Goal: Task Accomplishment & Management: Manage account settings

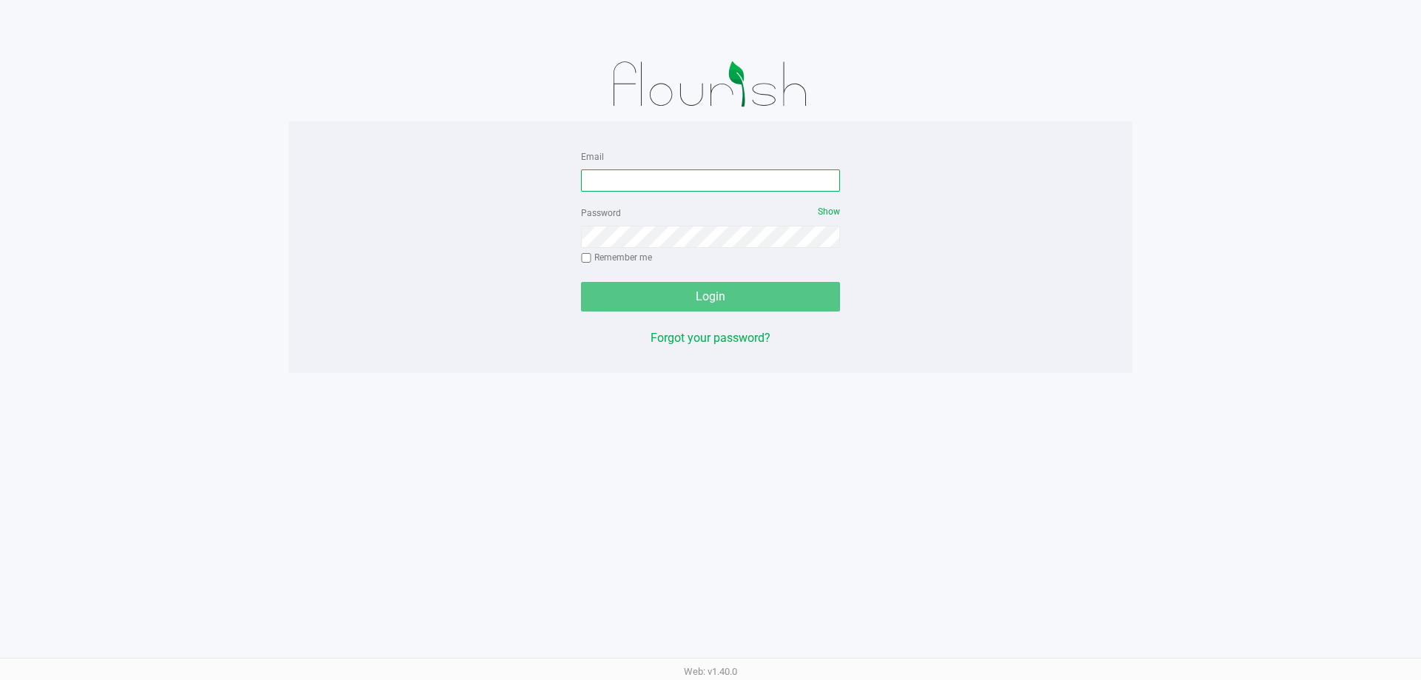
click at [661, 178] on input "Email" at bounding box center [710, 181] width 259 height 22
type input "[PERSON_NAME][EMAIL_ADDRESS][DOMAIN_NAME]"
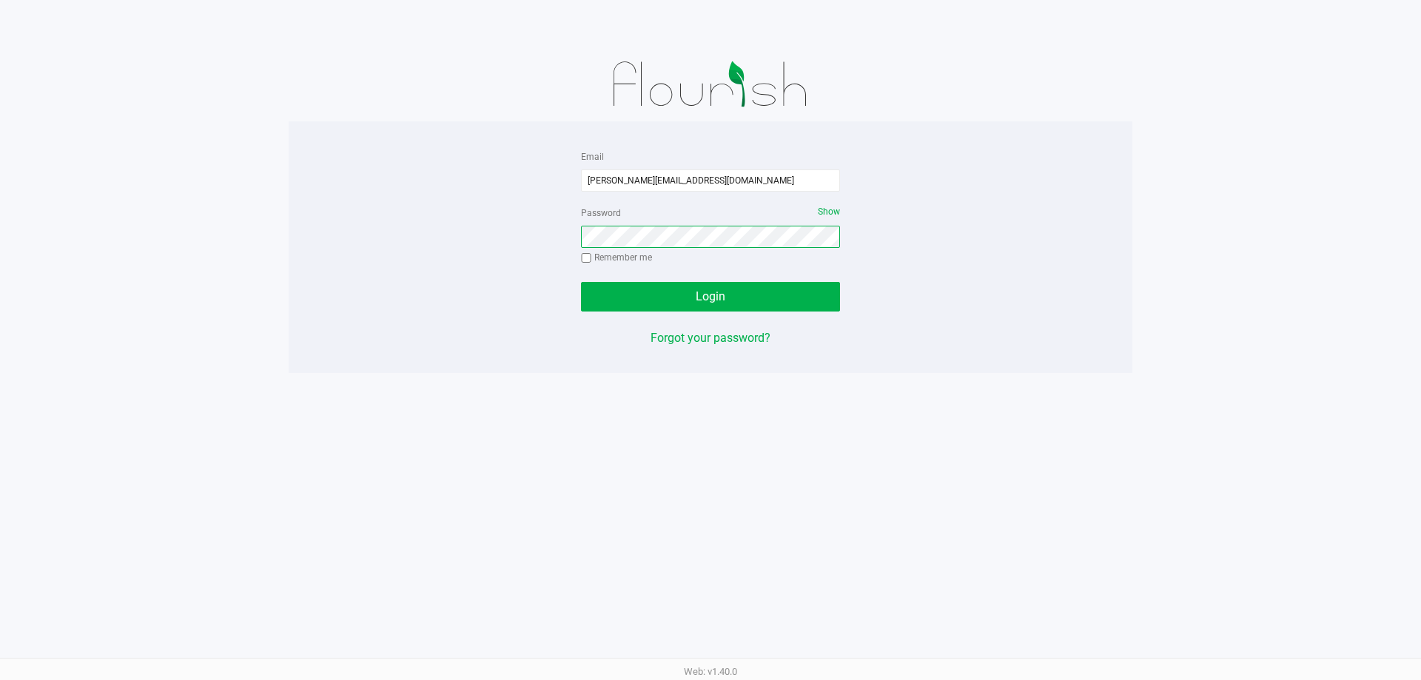
click at [581, 282] on button "Login" at bounding box center [710, 297] width 259 height 30
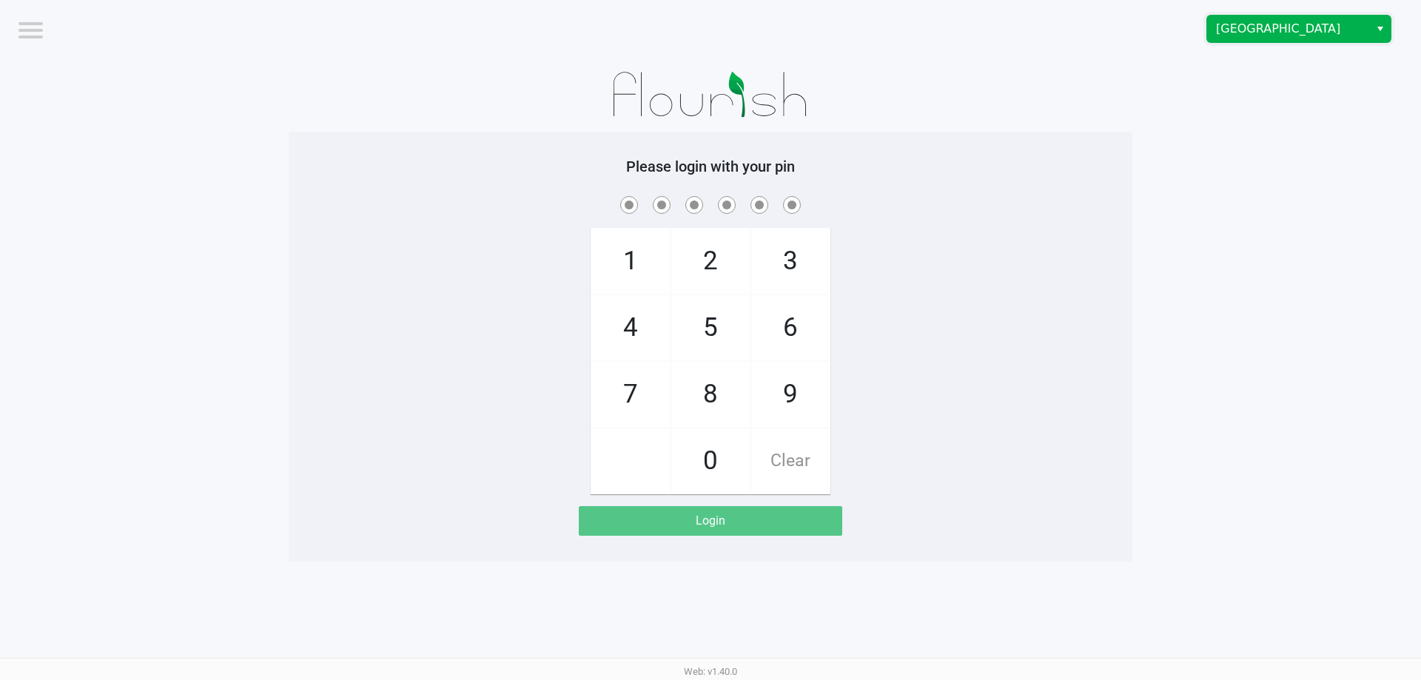
click at [1235, 24] on span "Miami Beach WC" at bounding box center [1288, 29] width 144 height 18
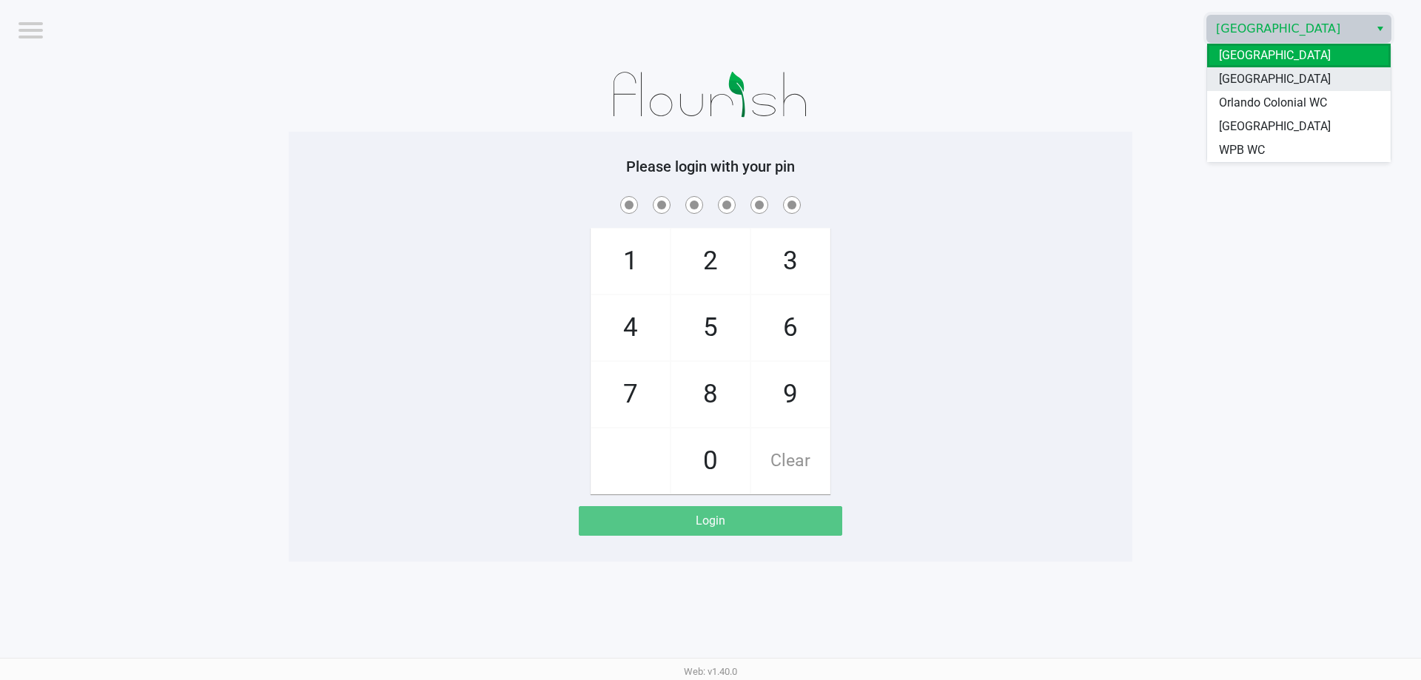
click at [1244, 81] on span "North Palm Beach WC" at bounding box center [1275, 79] width 112 height 18
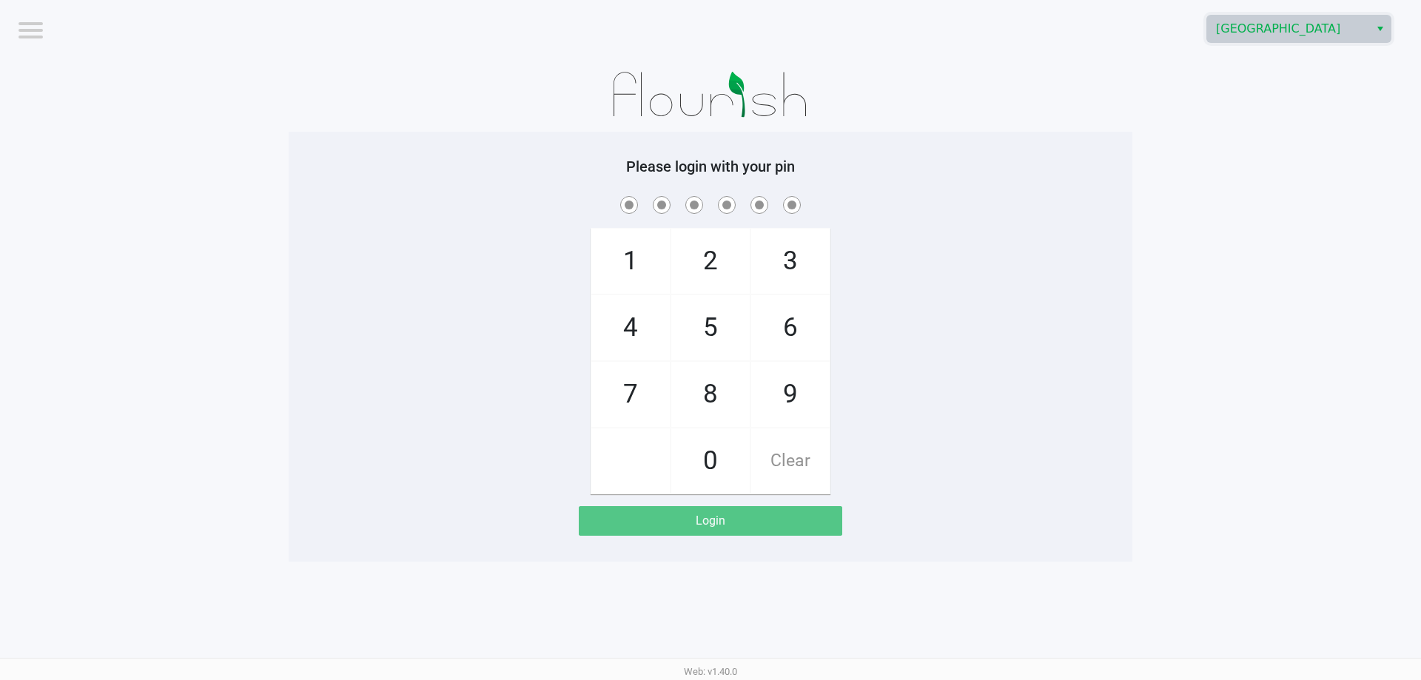
click at [1215, 193] on app-pos-login-wrapper "Logout North Palm Beach WC Please login with your pin 1 4 7 2 5 8 0 3 6 9 Clear…" at bounding box center [710, 281] width 1421 height 562
click at [391, 199] on span at bounding box center [711, 204] width 822 height 23
checkbox input "true"
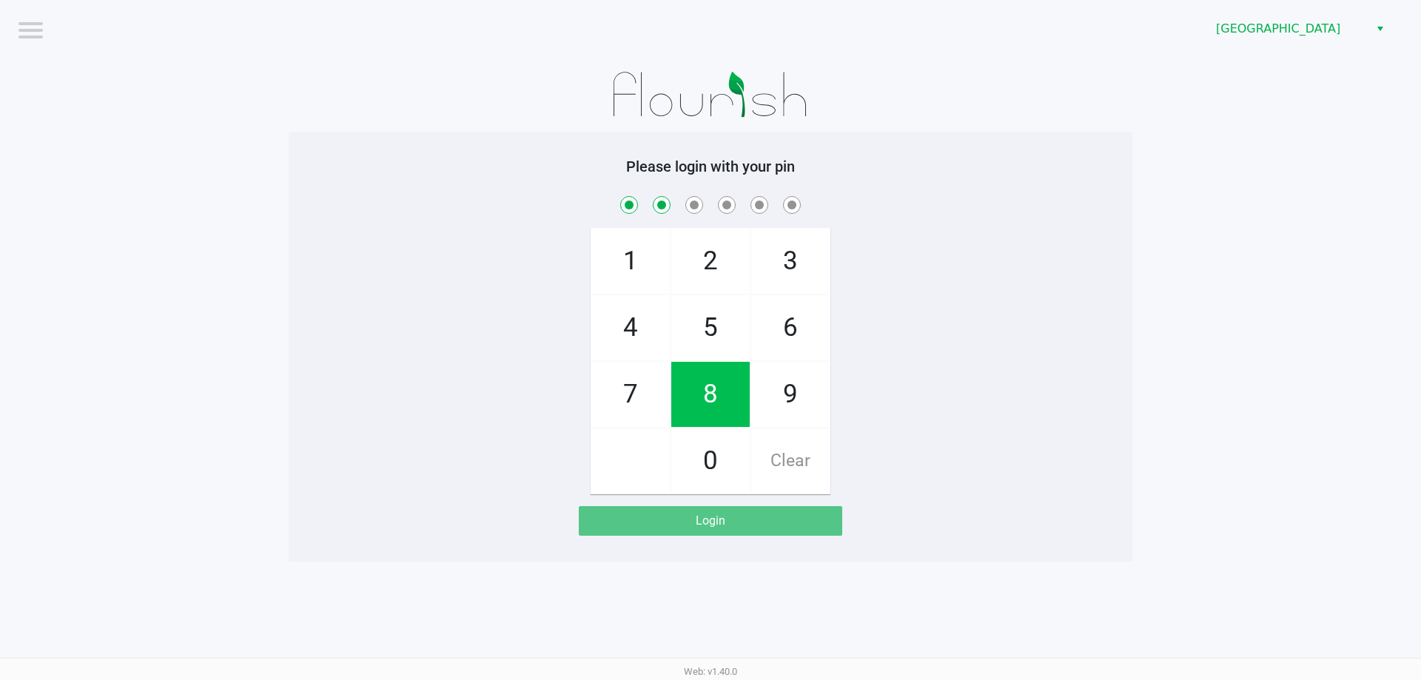
checkbox input "true"
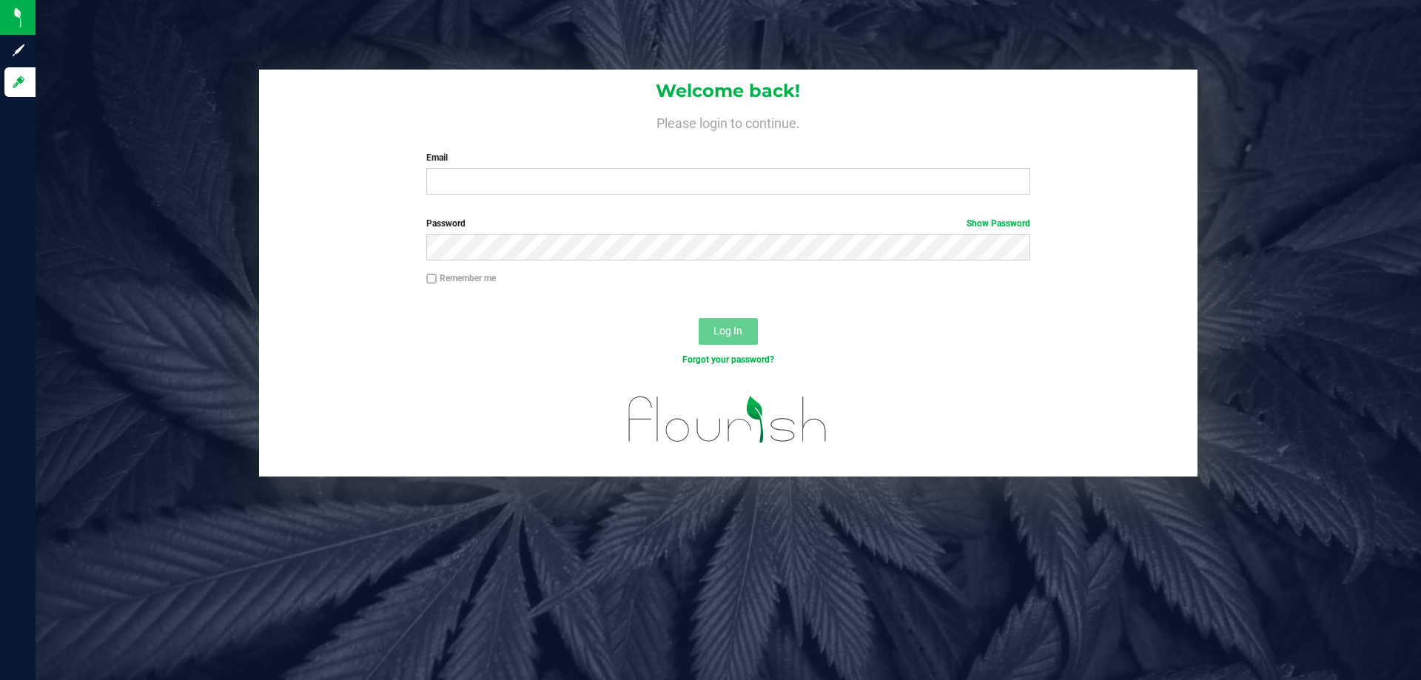
click at [500, 198] on div "Welcome back! Please login to continue. Email Required Please format your email…" at bounding box center [728, 138] width 939 height 137
click at [500, 188] on input "Email" at bounding box center [727, 181] width 603 height 27
type input "[EMAIL_ADDRESS][DOMAIN_NAME]"
click at [699, 318] on button "Log In" at bounding box center [728, 331] width 59 height 27
